Goal: Task Accomplishment & Management: Manage account settings

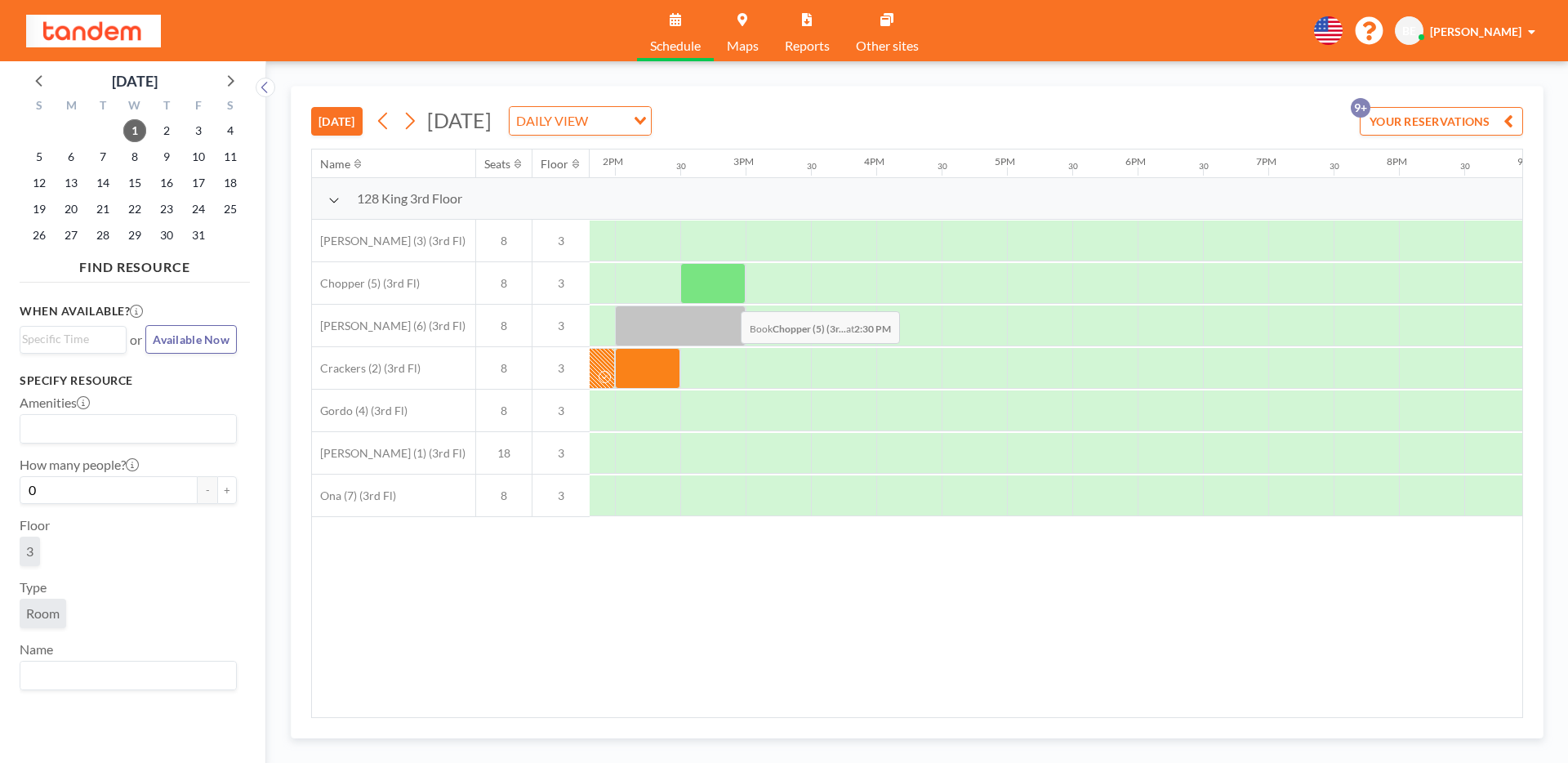
scroll to position [0, 1805]
drag, startPoint x: 653, startPoint y: 284, endPoint x: 703, endPoint y: 284, distance: 50.0
click at [703, 284] on div at bounding box center [679, 283] width 130 height 41
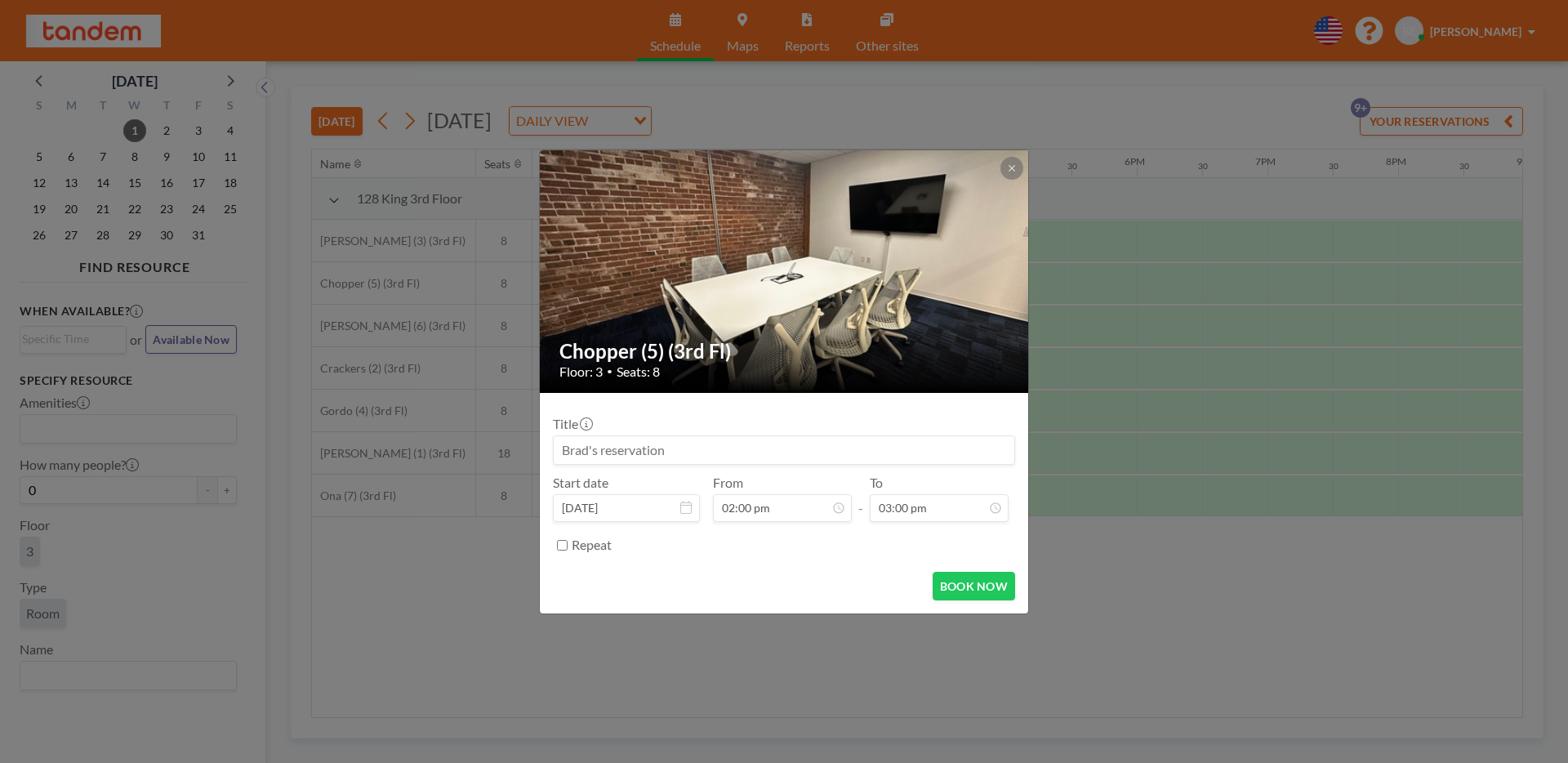
click at [712, 665] on div "Chopper (5) (3rd Fl) Floor: 3 • Seats: 8 Title Start date [DATE] From 02:00 pm …" at bounding box center [784, 382] width 1568 height 763
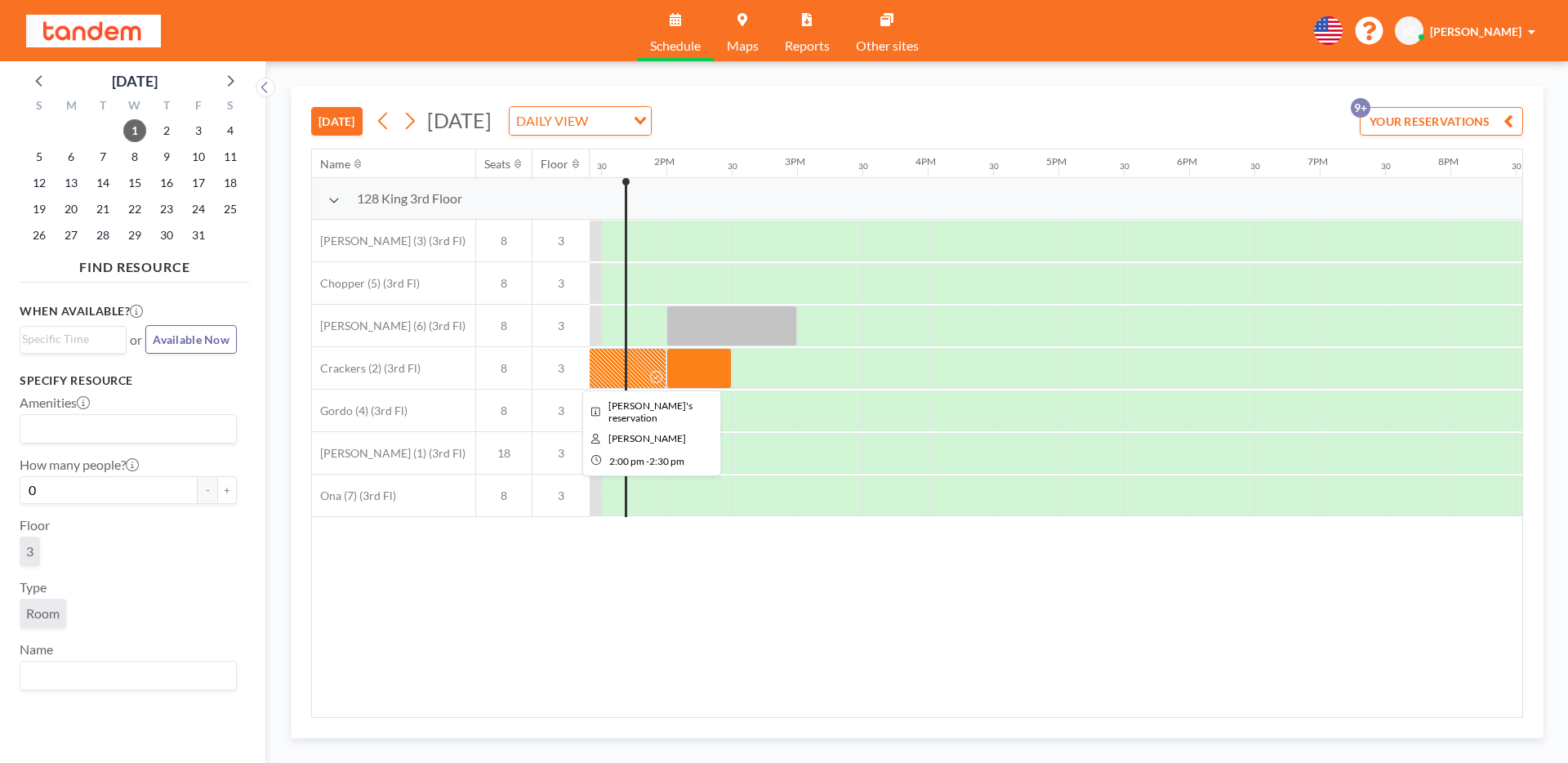
scroll to position [0, 1751]
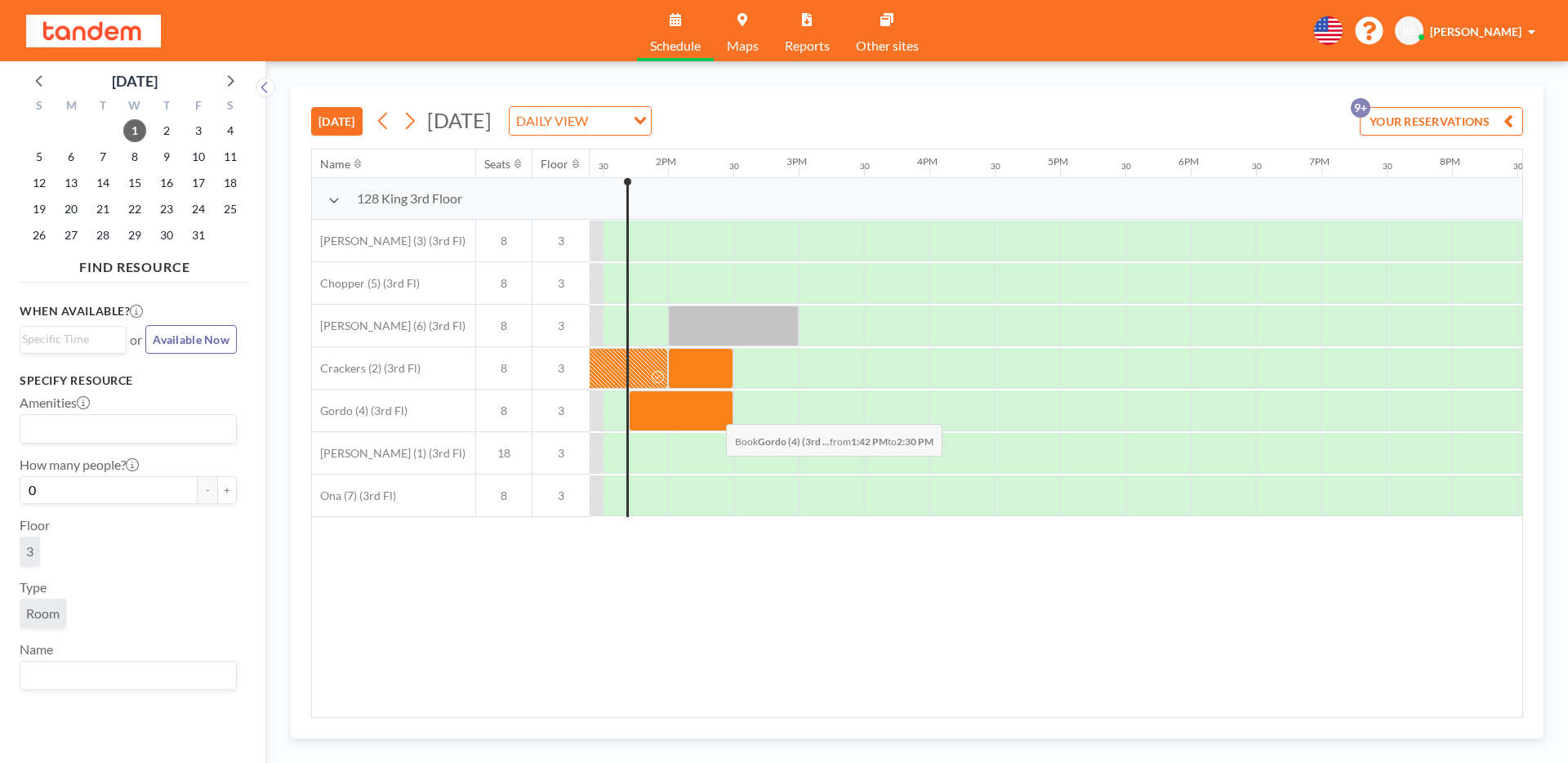
drag, startPoint x: 660, startPoint y: 411, endPoint x: 713, endPoint y: 412, distance: 53.0
click at [713, 412] on div at bounding box center [680, 410] width 104 height 41
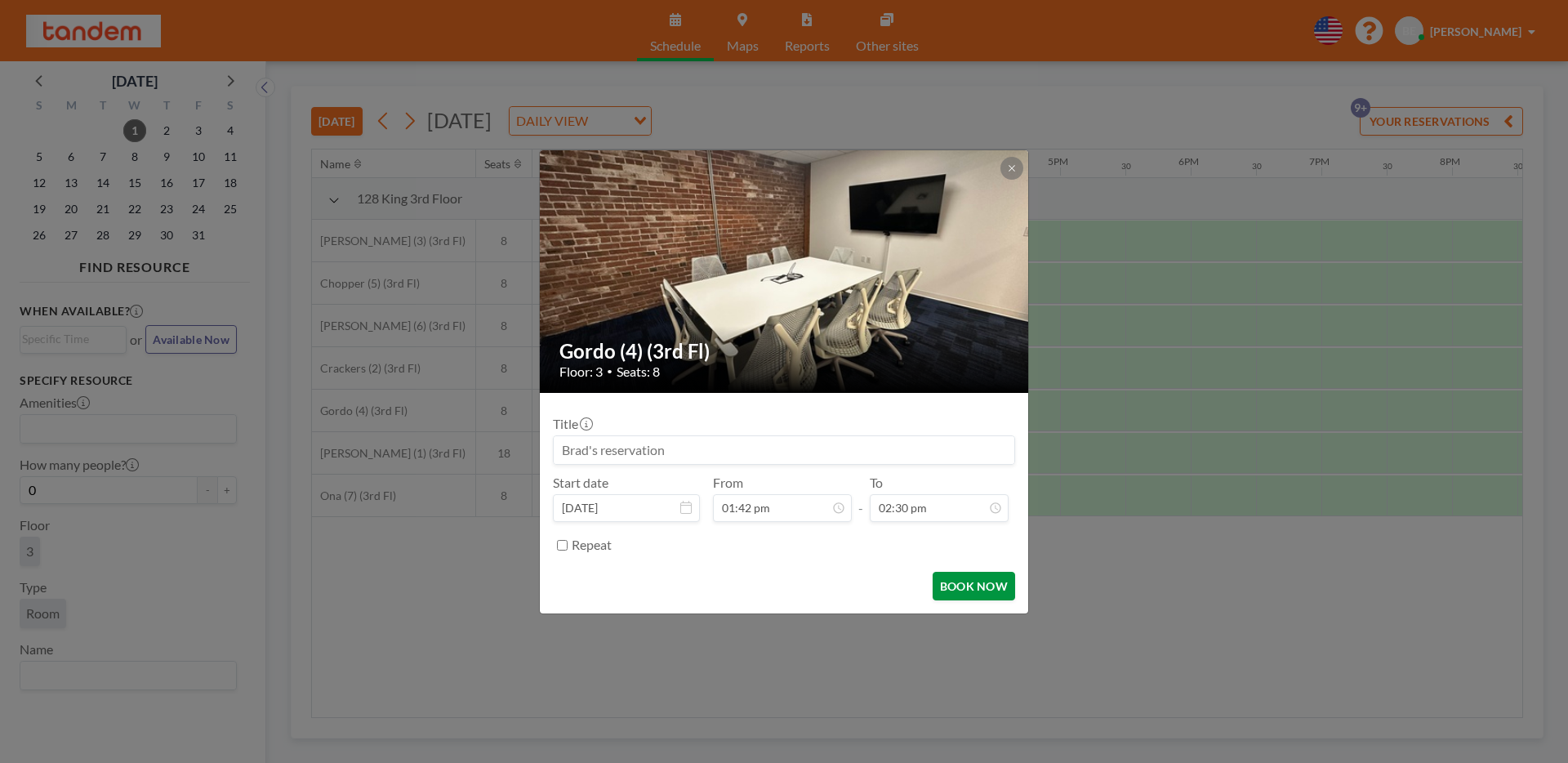
click at [957, 583] on button "BOOK NOW" at bounding box center [974, 586] width 82 height 29
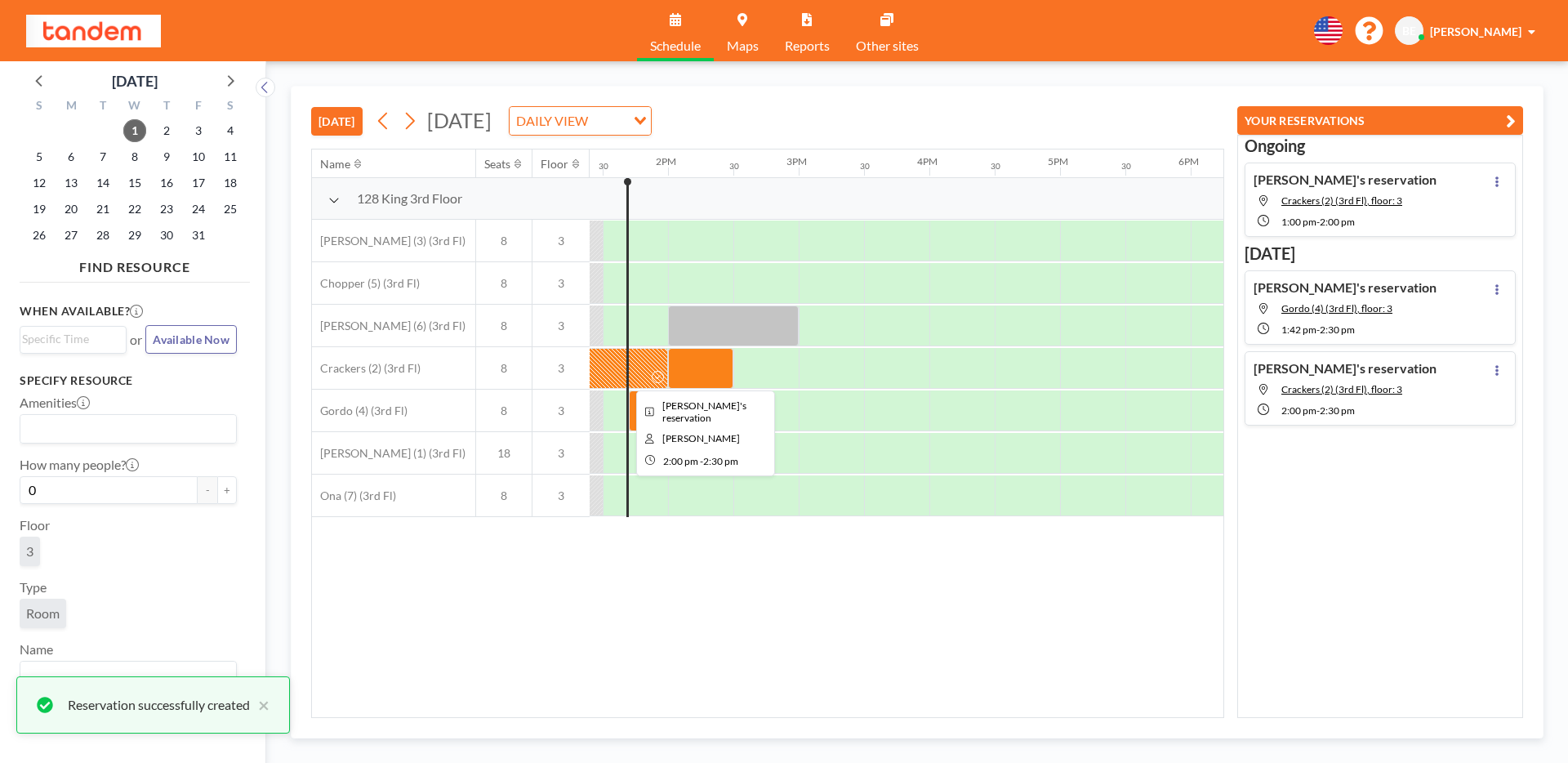
click at [699, 365] on div at bounding box center [701, 368] width 65 height 41
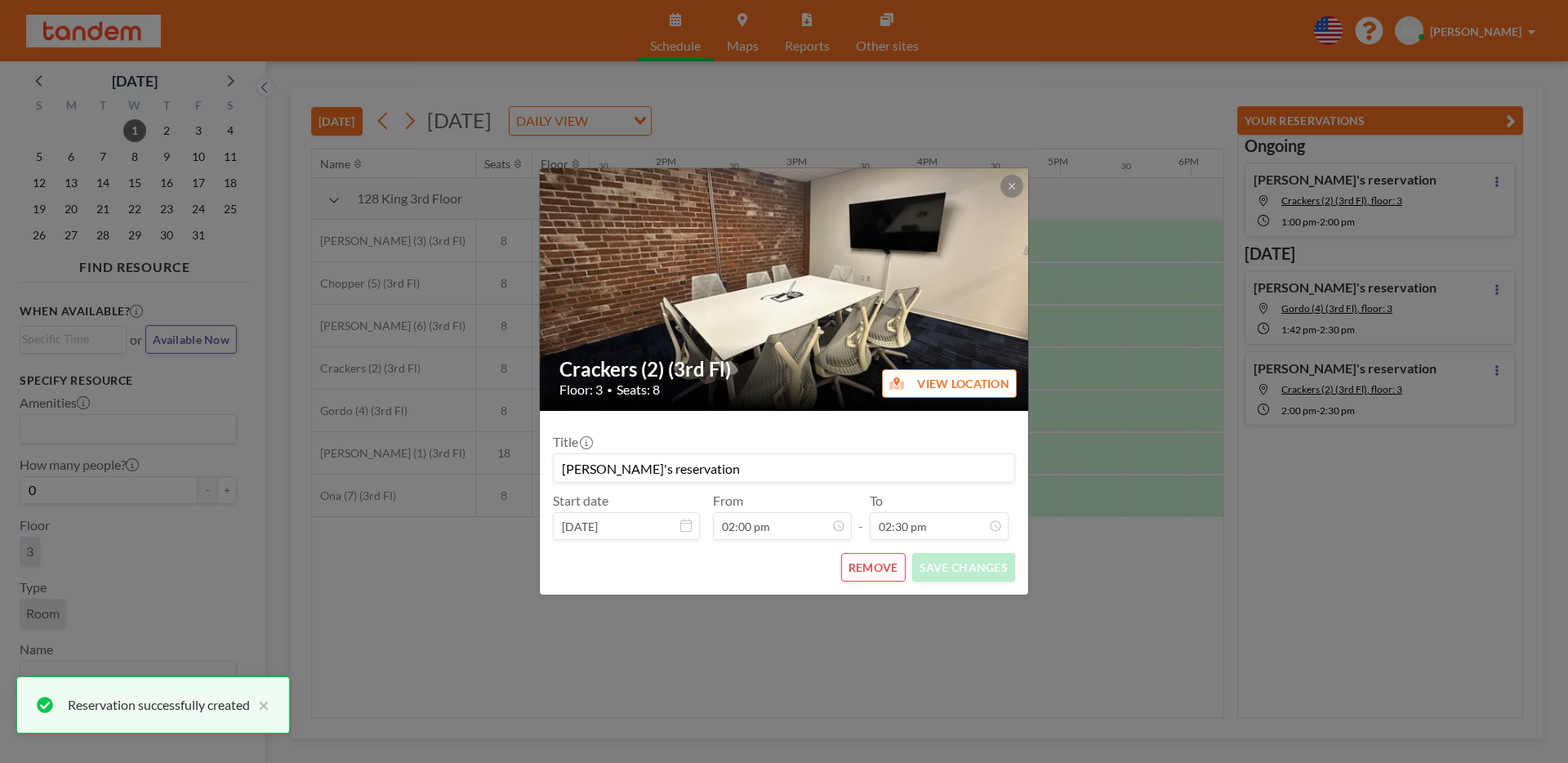
click at [859, 567] on button "REMOVE" at bounding box center [873, 568] width 64 height 29
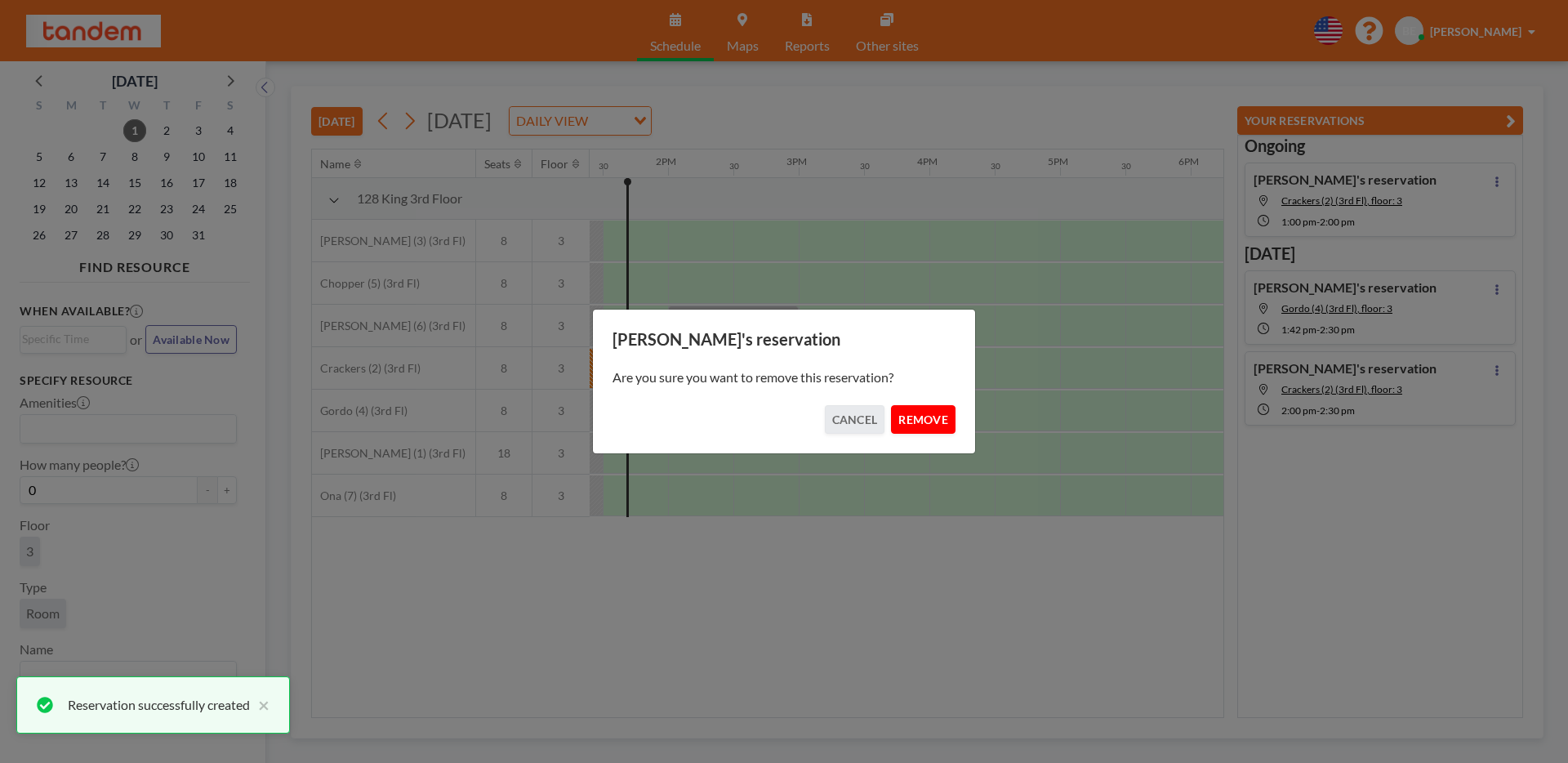
click at [912, 417] on button "REMOVE" at bounding box center [923, 420] width 64 height 29
